Goal: Transaction & Acquisition: Obtain resource

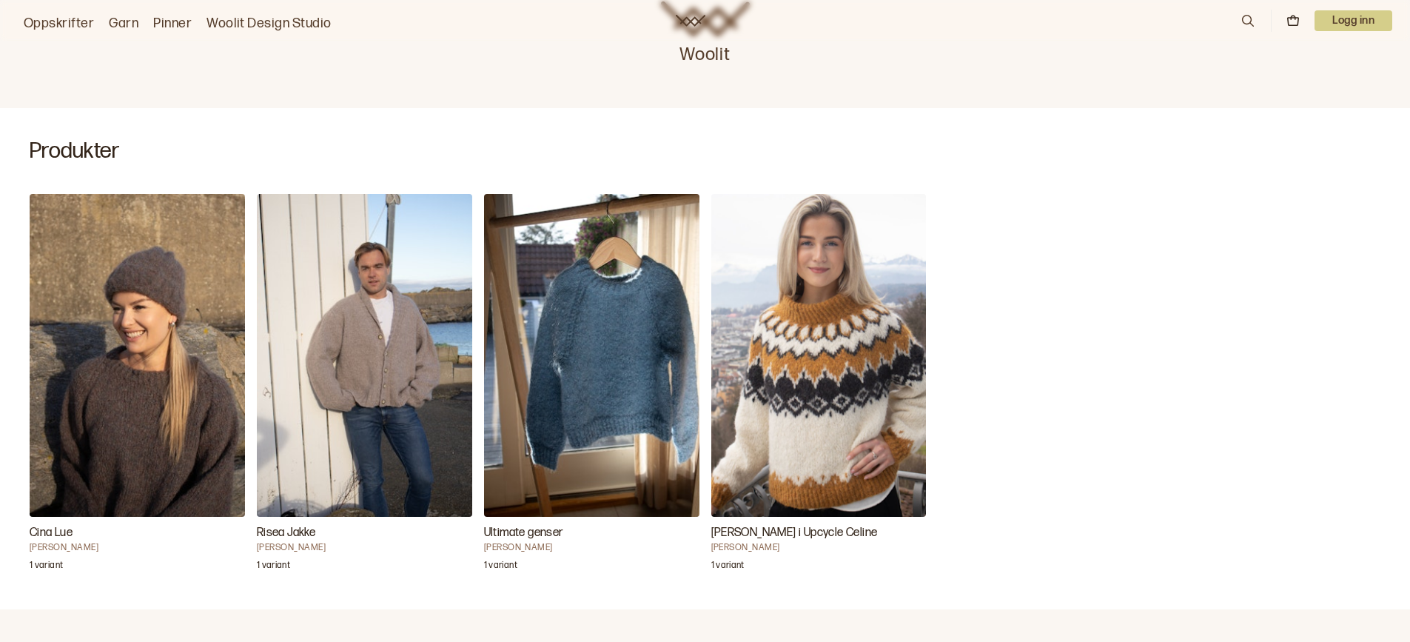
scroll to position [518, 0]
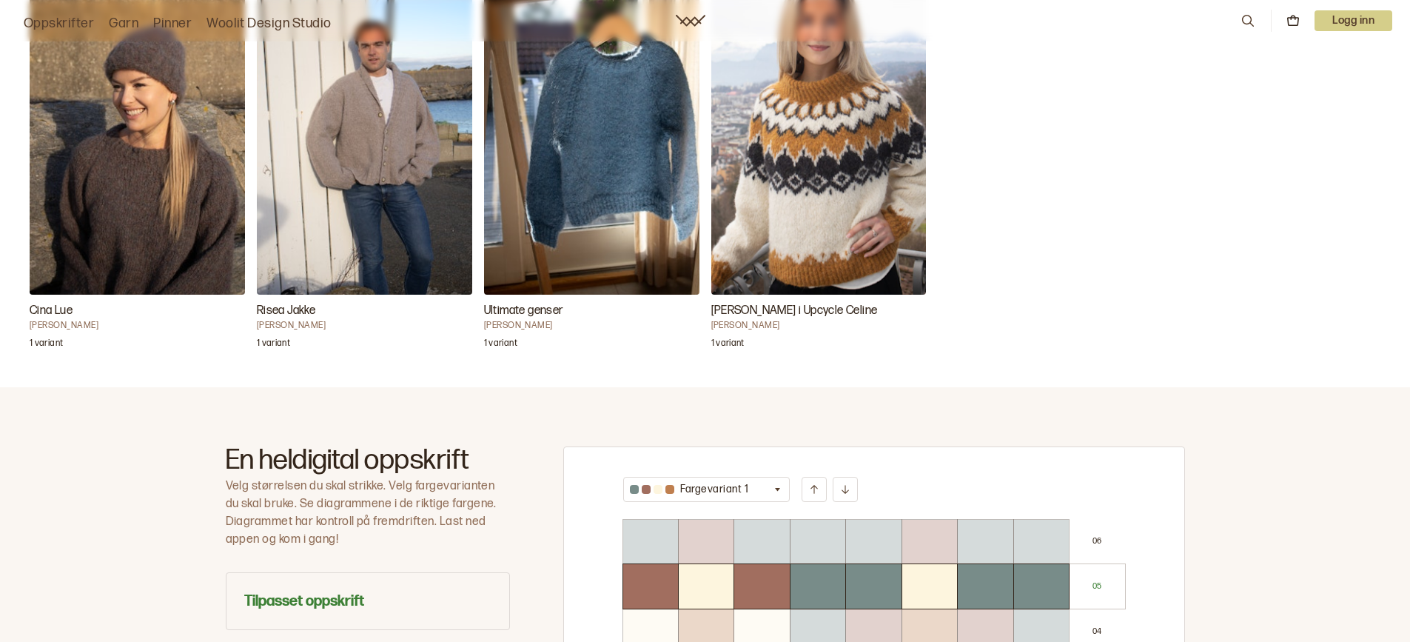
click at [547, 317] on h3 "Ultimate genser" at bounding box center [591, 311] width 215 height 18
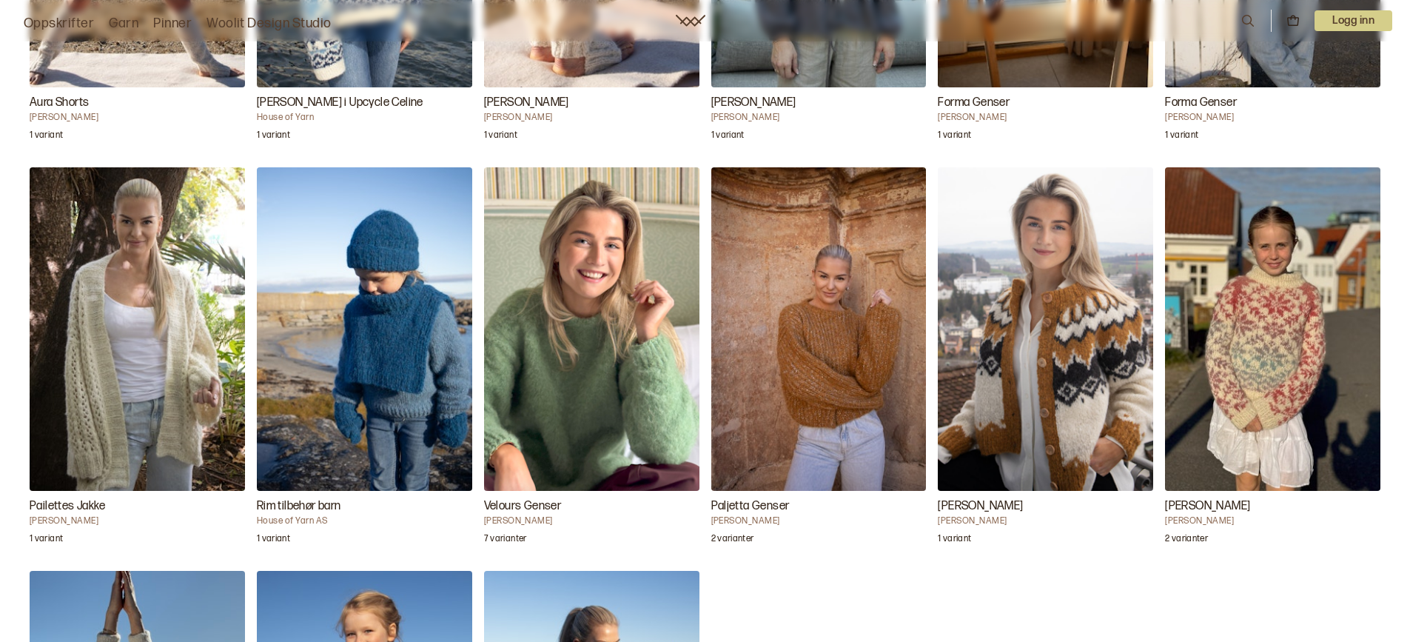
scroll to position [1851, 0]
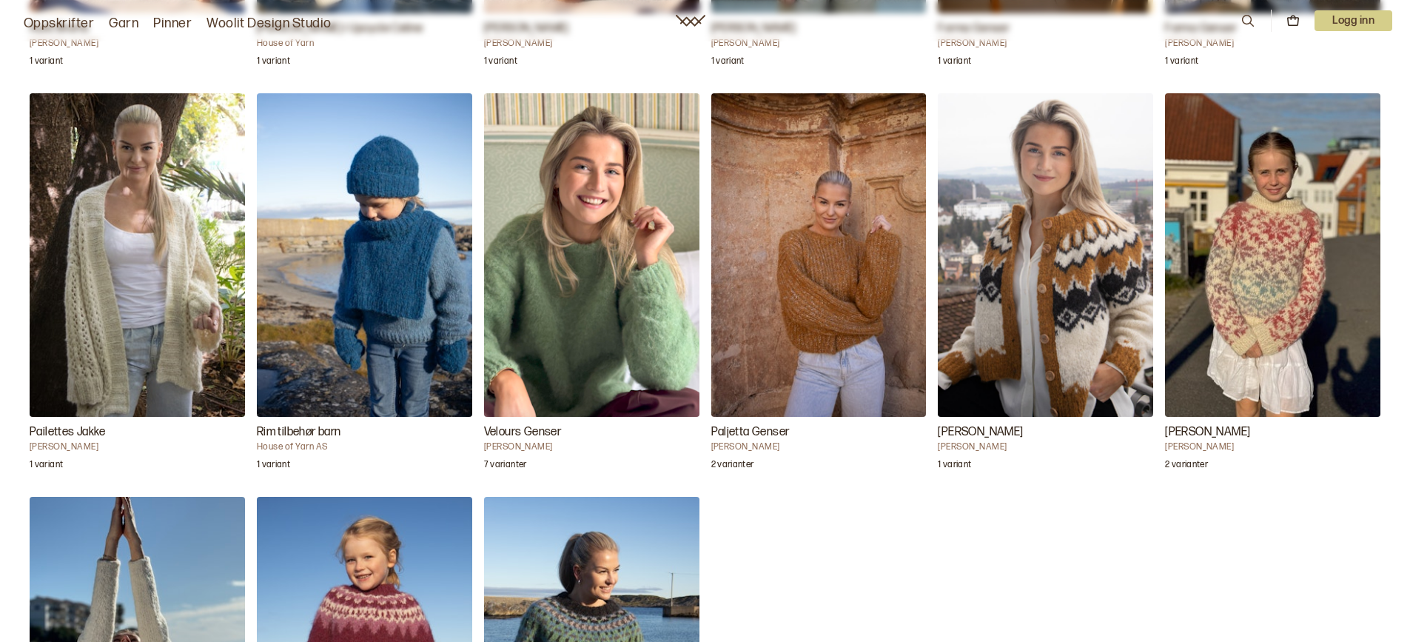
click at [552, 325] on img "Velours Genser" at bounding box center [591, 254] width 215 height 323
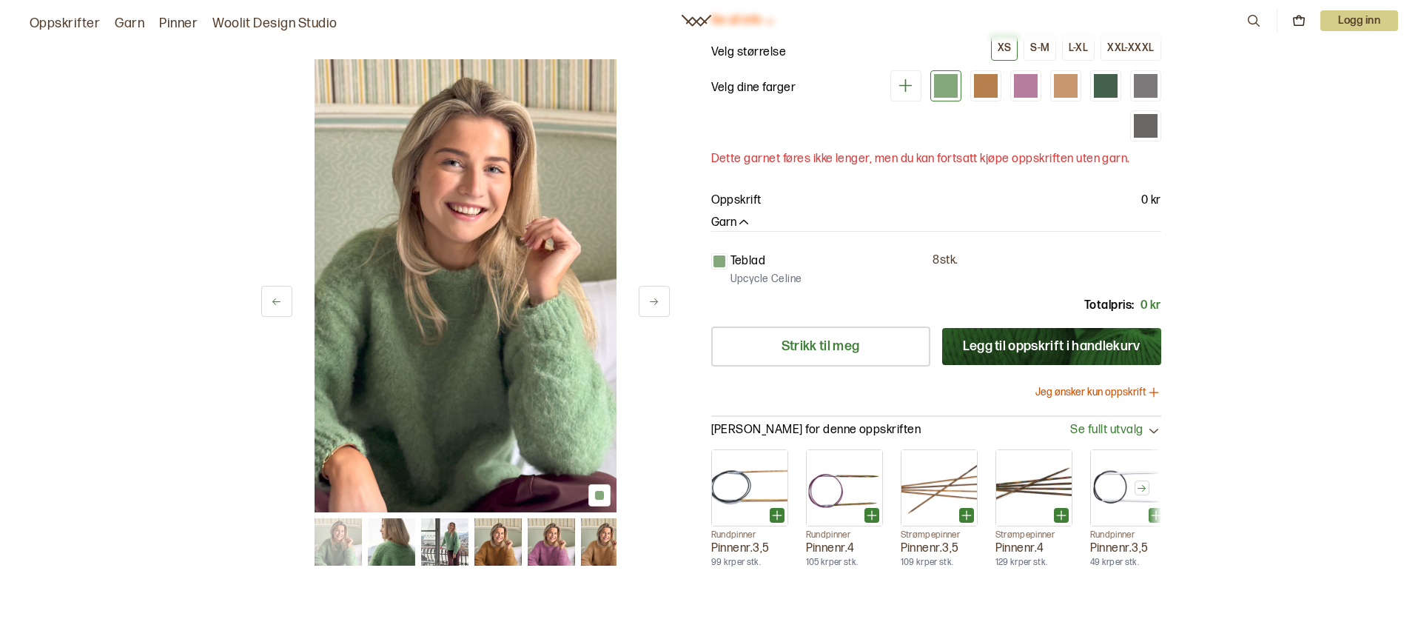
scroll to position [74, 0]
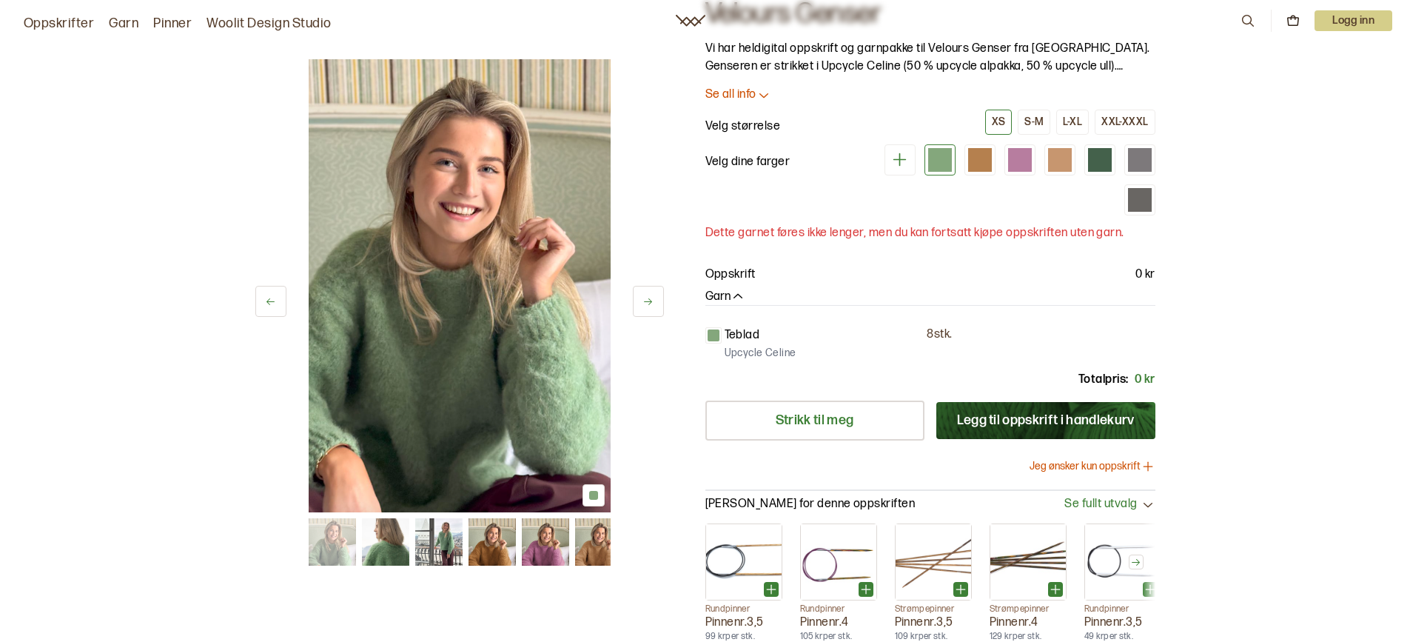
click at [1128, 465] on button "Jeg ønsker kun oppskrift" at bounding box center [1093, 466] width 126 height 15
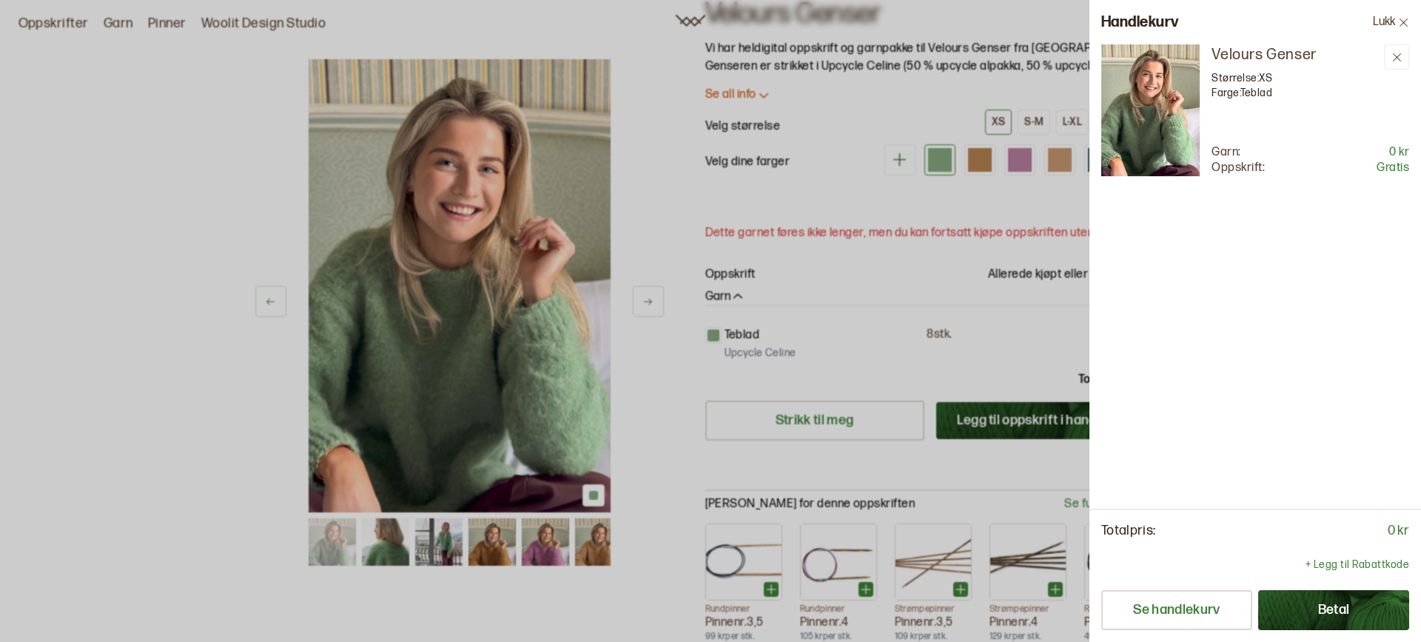
click at [1324, 615] on button "Betal" at bounding box center [1334, 610] width 151 height 40
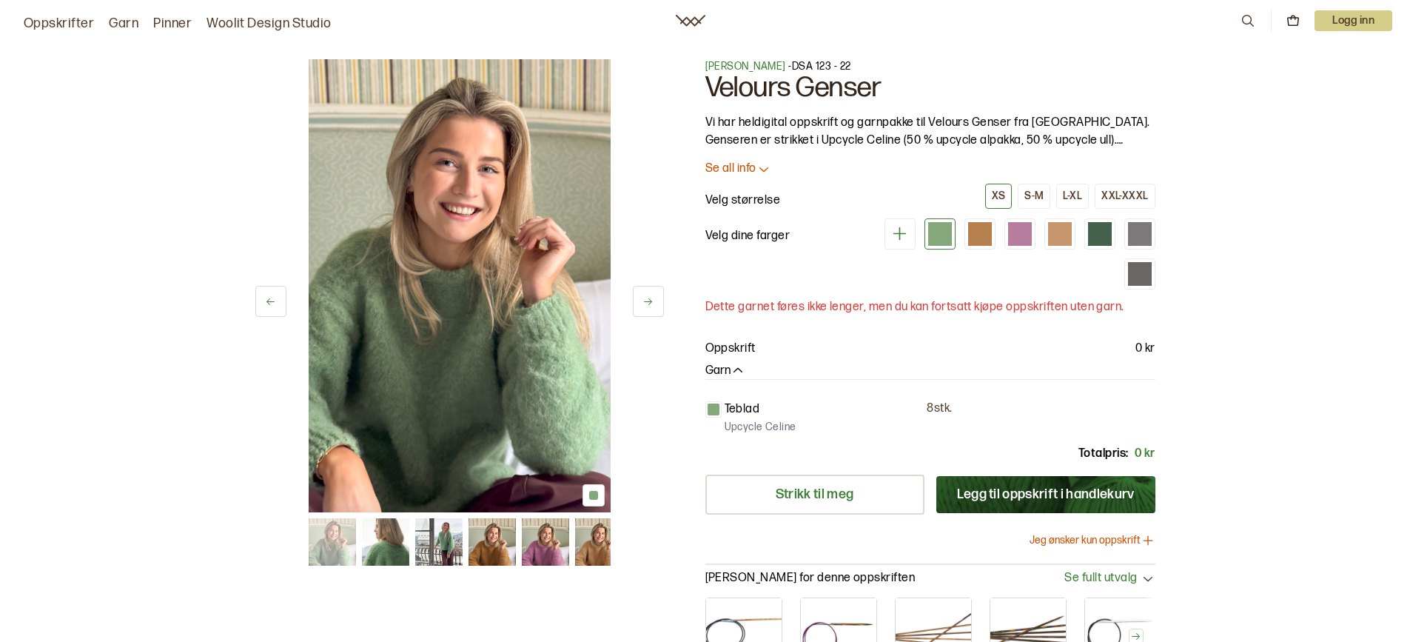
scroll to position [74, 0]
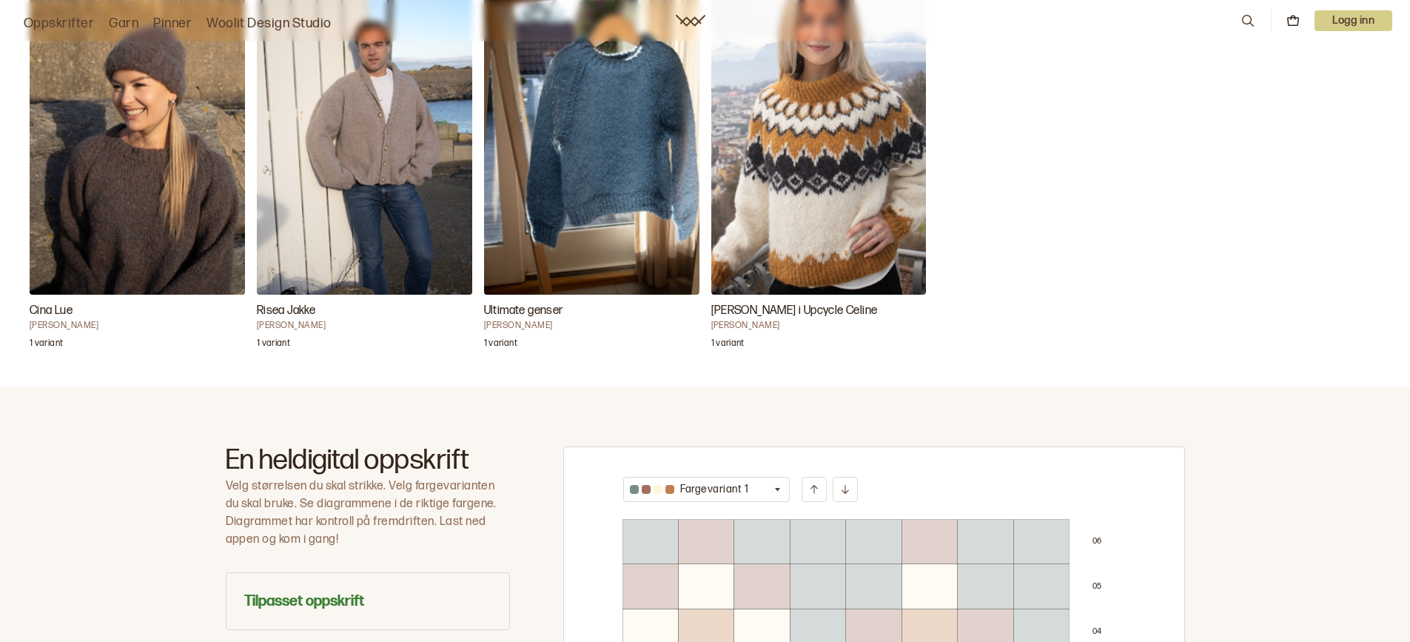
scroll to position [296, 0]
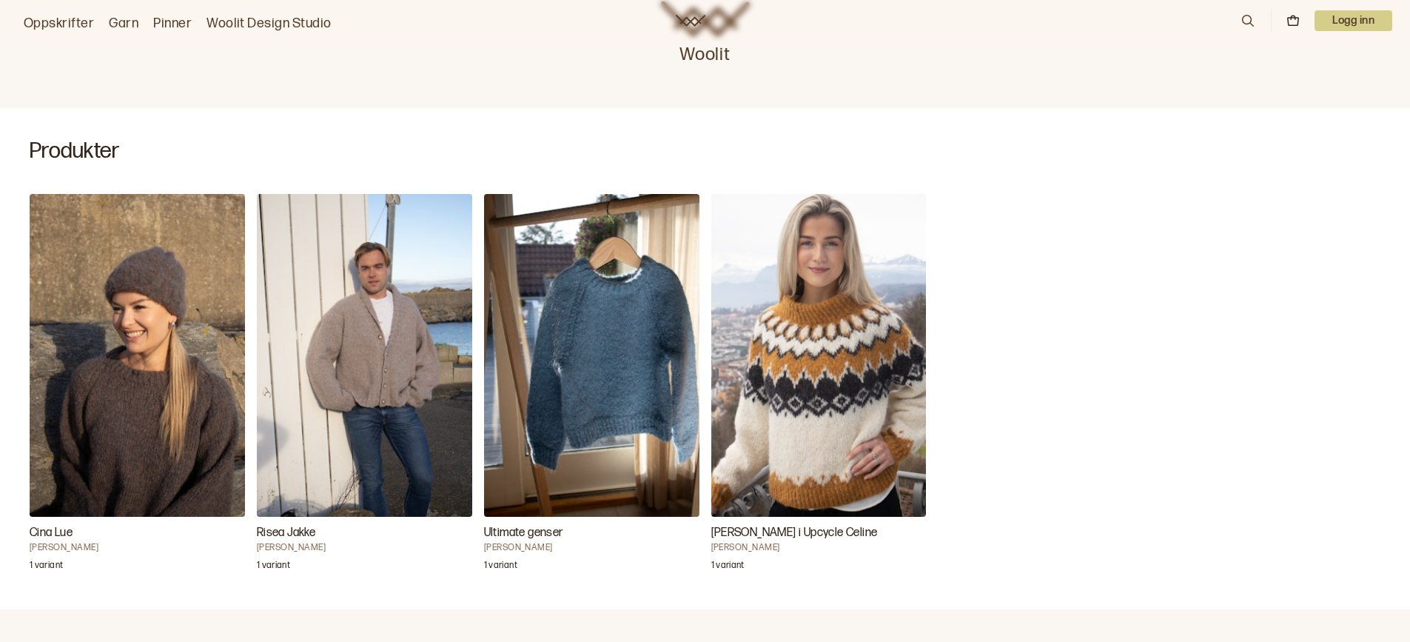
click at [309, 361] on img "Risea Jakke" at bounding box center [364, 355] width 215 height 323
